Goal: Task Accomplishment & Management: Complete application form

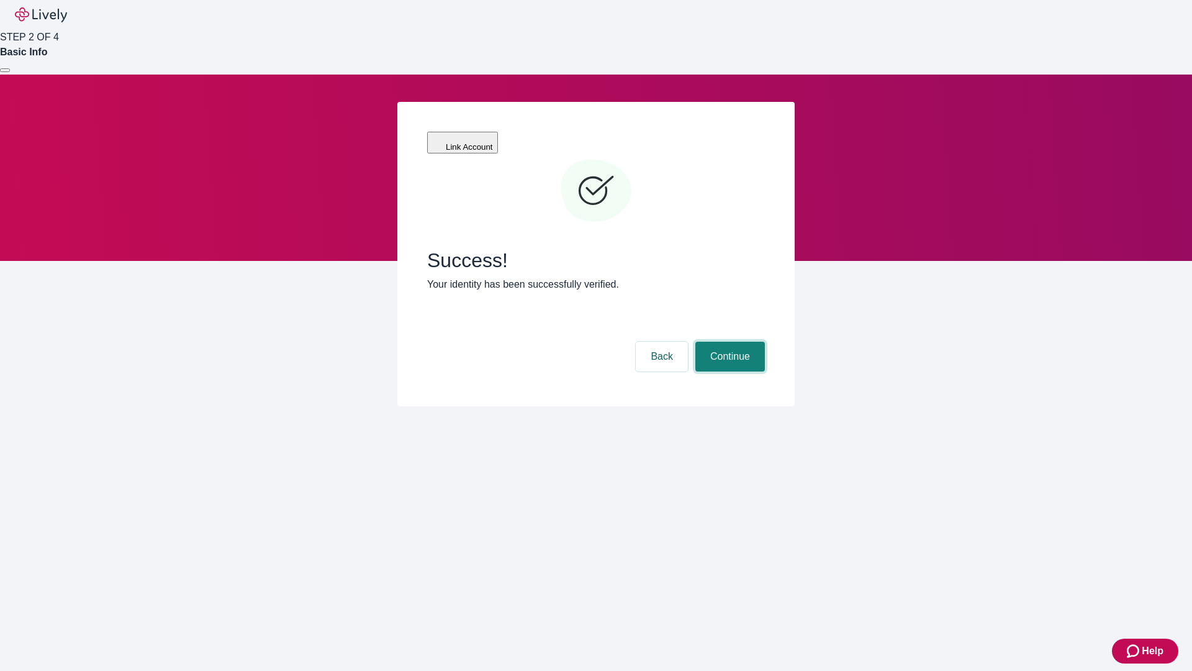
click at [728, 341] on button "Continue" at bounding box center [730, 356] width 70 height 30
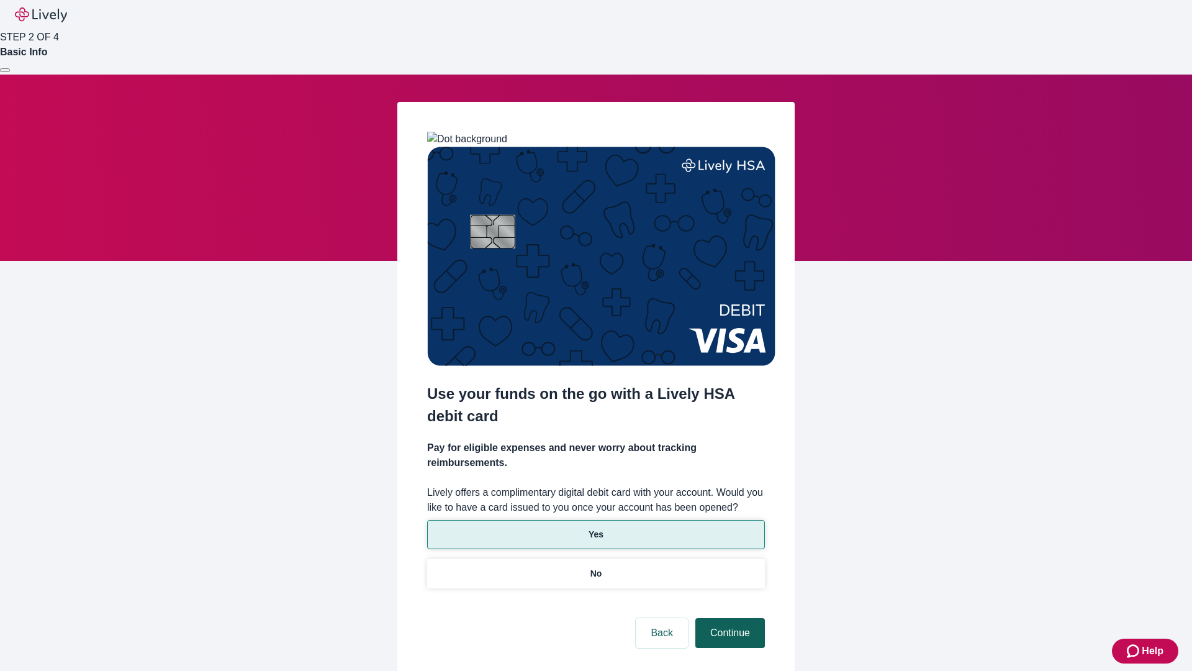
click at [595, 528] on p "Yes" at bounding box center [596, 534] width 15 height 13
click at [728, 618] on button "Continue" at bounding box center [730, 633] width 70 height 30
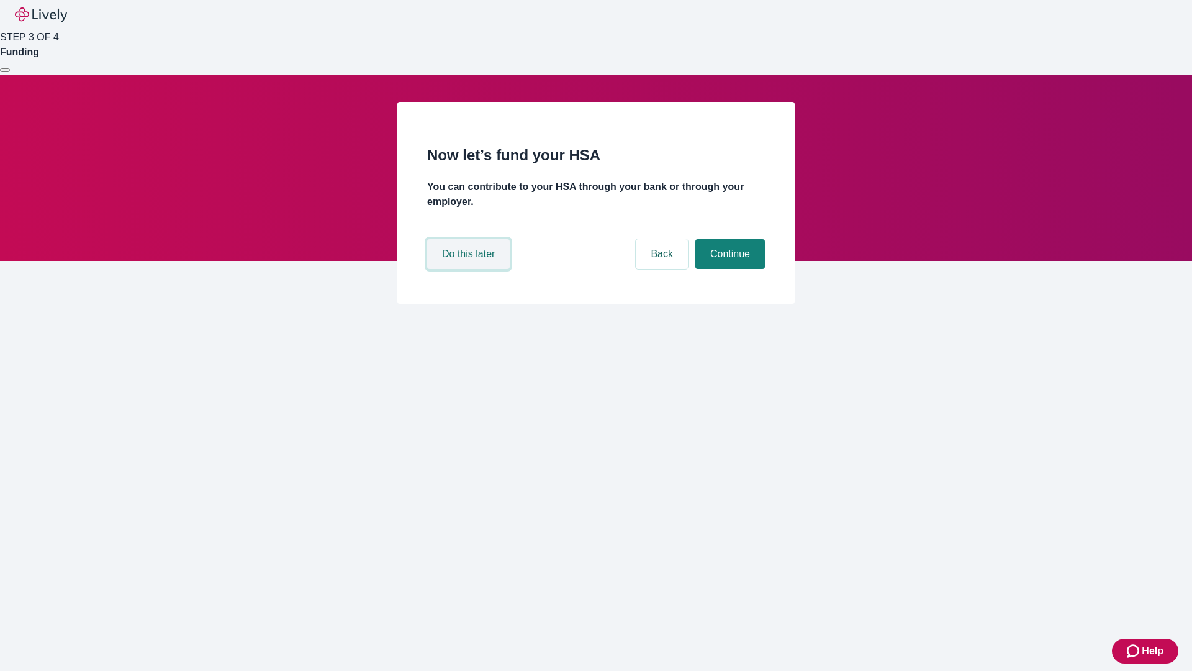
click at [470, 269] on button "Do this later" at bounding box center [468, 254] width 83 height 30
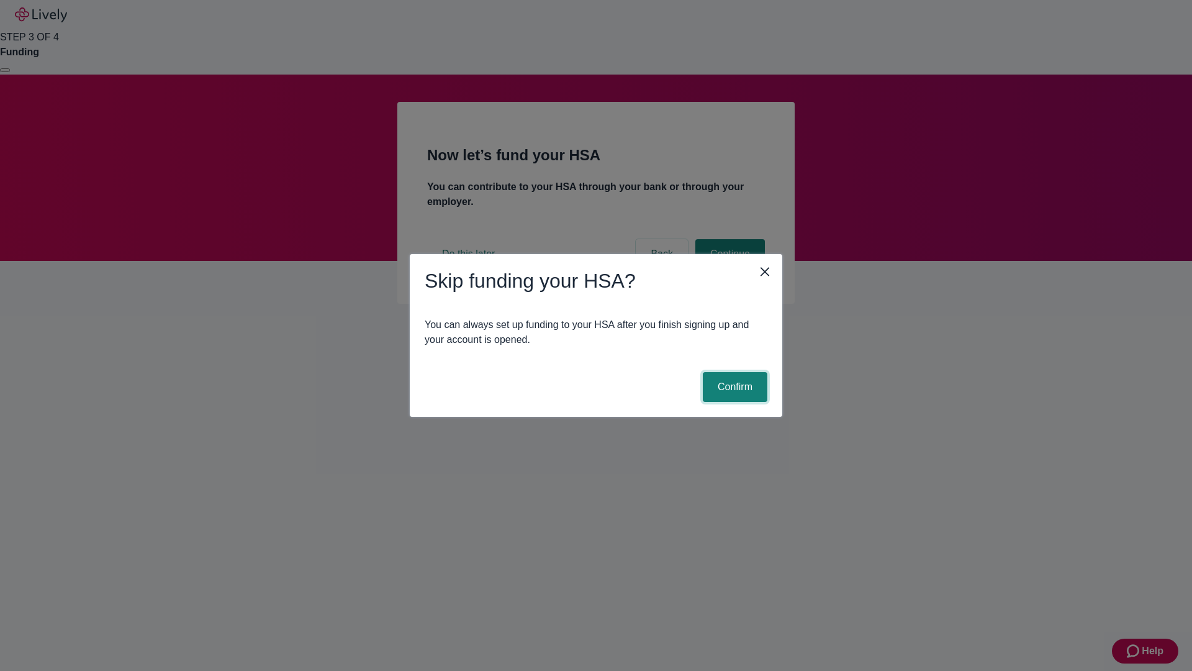
click at [733, 387] on button "Confirm" at bounding box center [735, 387] width 65 height 30
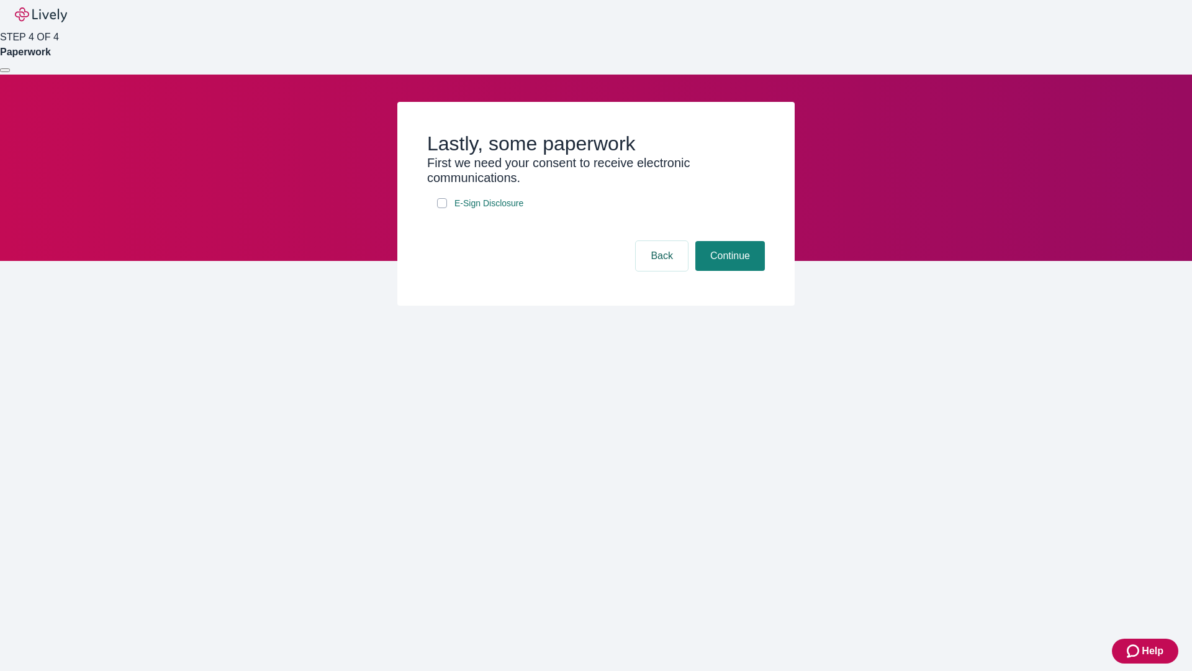
click at [442, 208] on input "E-Sign Disclosure" at bounding box center [442, 203] width 10 height 10
checkbox input "true"
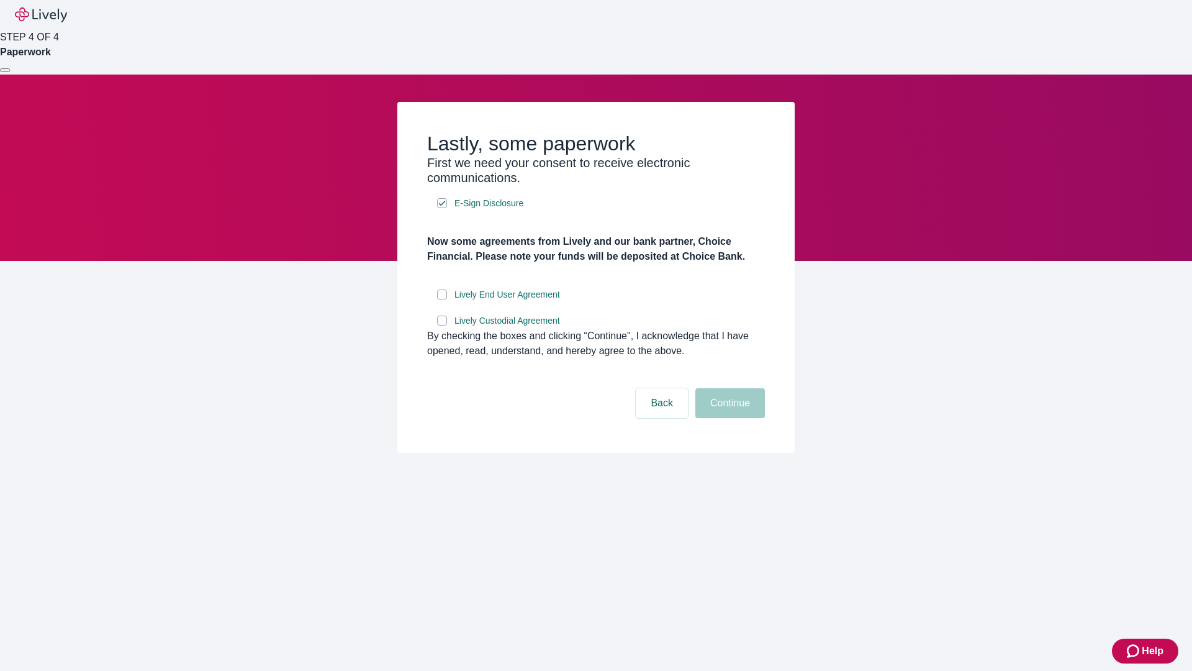
click at [442, 299] on input "Lively End User Agreement" at bounding box center [442, 294] width 10 height 10
checkbox input "true"
click at [442, 325] on input "Lively Custodial Agreement" at bounding box center [442, 320] width 10 height 10
checkbox input "true"
click at [728, 418] on button "Continue" at bounding box center [730, 403] width 70 height 30
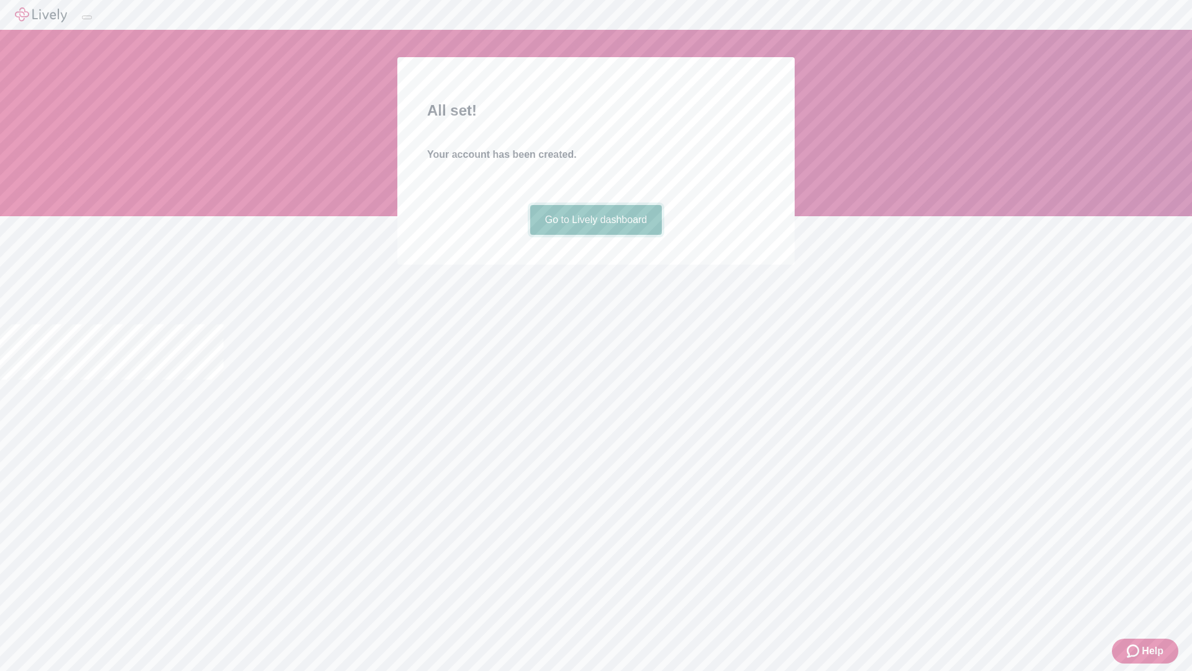
click at [595, 235] on link "Go to Lively dashboard" at bounding box center [596, 220] width 132 height 30
